Goal: Information Seeking & Learning: Compare options

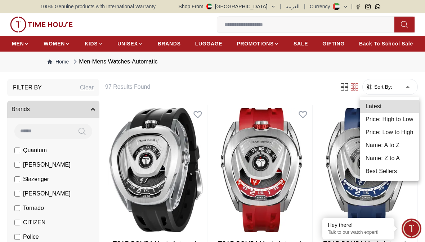
click at [402, 132] on li "Price: Low to High" at bounding box center [389, 132] width 59 height 13
type input "*"
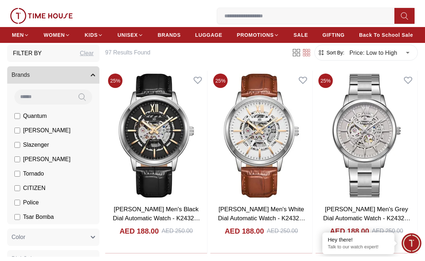
scroll to position [49, 0]
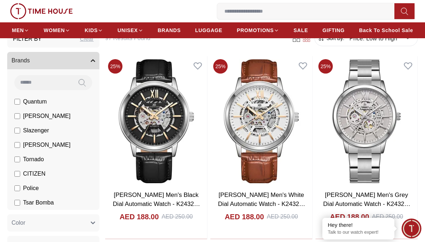
click at [144, 126] on img at bounding box center [156, 121] width 102 height 130
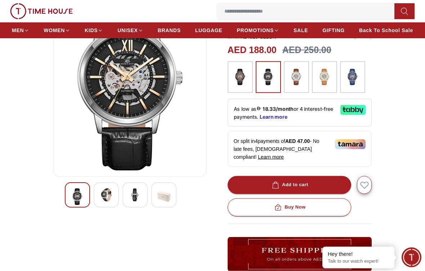
scroll to position [86, 0]
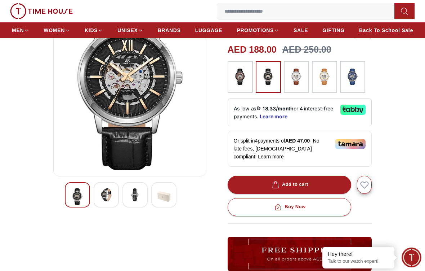
click at [104, 196] on img at bounding box center [106, 194] width 13 height 13
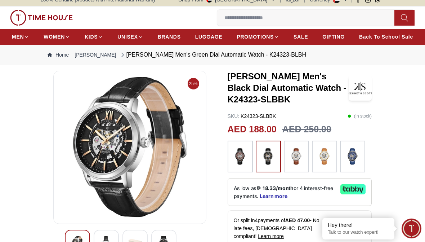
scroll to position [0, 0]
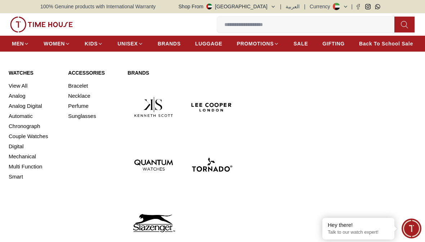
click at [22, 118] on link "Automatic" at bounding box center [34, 116] width 51 height 10
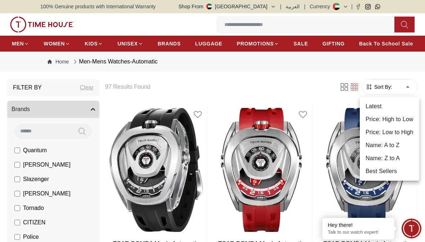
click at [401, 134] on li "Price: Low to High" at bounding box center [389, 132] width 59 height 13
type input "*"
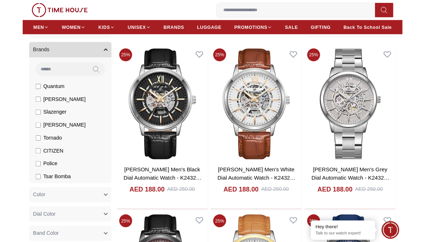
scroll to position [82, 0]
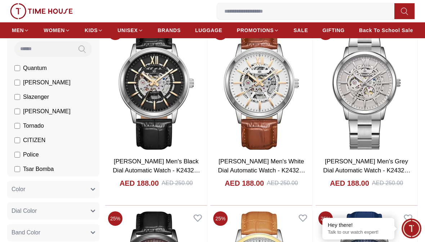
click at [367, 92] on img at bounding box center [367, 88] width 102 height 130
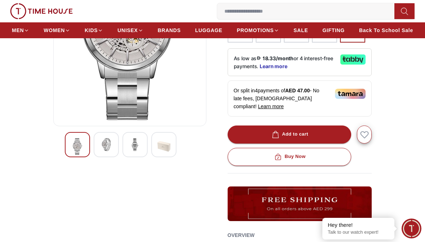
click at [104, 146] on img at bounding box center [106, 144] width 13 height 13
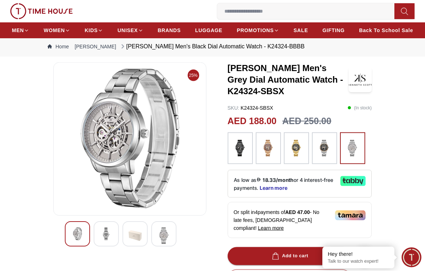
scroll to position [15, 0]
click at [135, 233] on img at bounding box center [135, 235] width 13 height 17
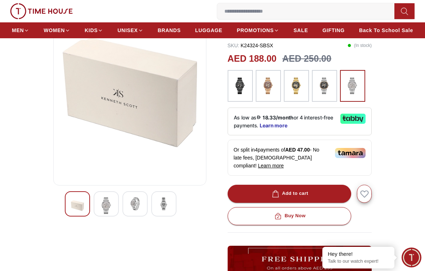
scroll to position [80, 0]
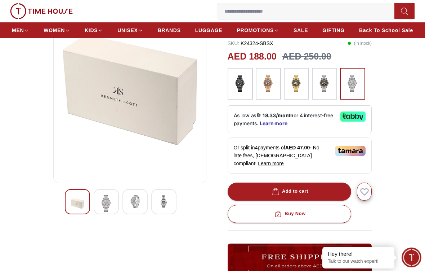
click at [166, 205] on img at bounding box center [163, 201] width 13 height 13
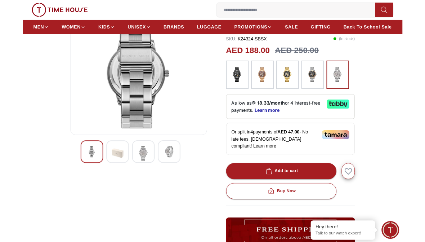
scroll to position [67, 0]
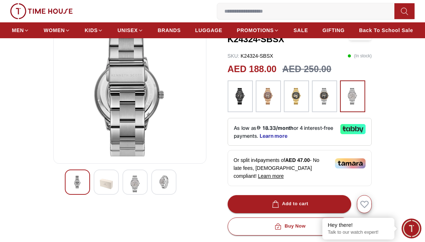
click at [160, 184] on img at bounding box center [163, 182] width 13 height 13
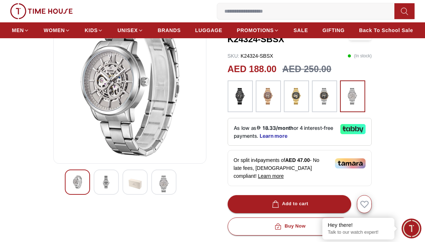
click at [140, 184] on img at bounding box center [135, 184] width 13 height 17
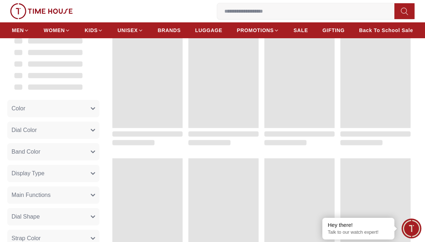
scroll to position [82, 0]
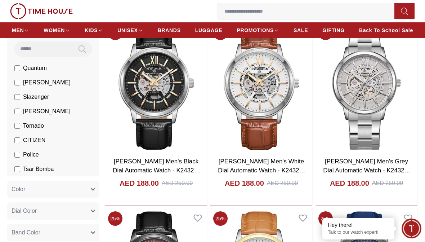
type input "******"
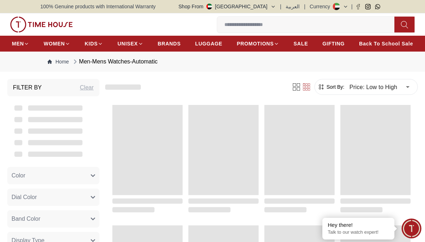
scroll to position [49, 0]
